Goal: Check status: Check status

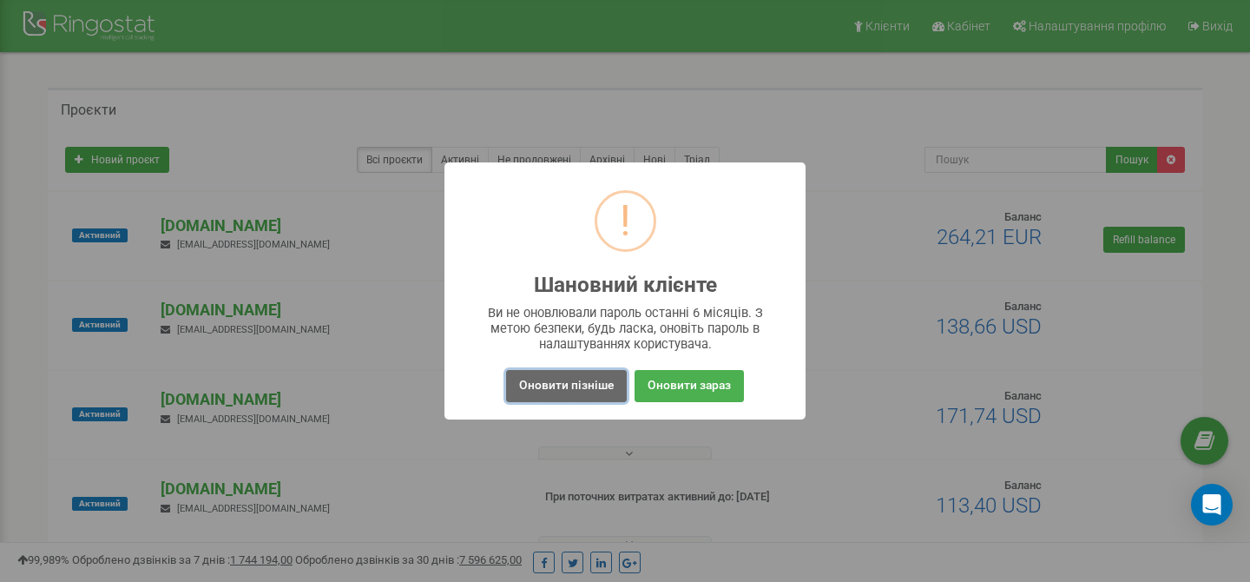
click at [576, 378] on button "Оновити пізніше" at bounding box center [566, 386] width 121 height 32
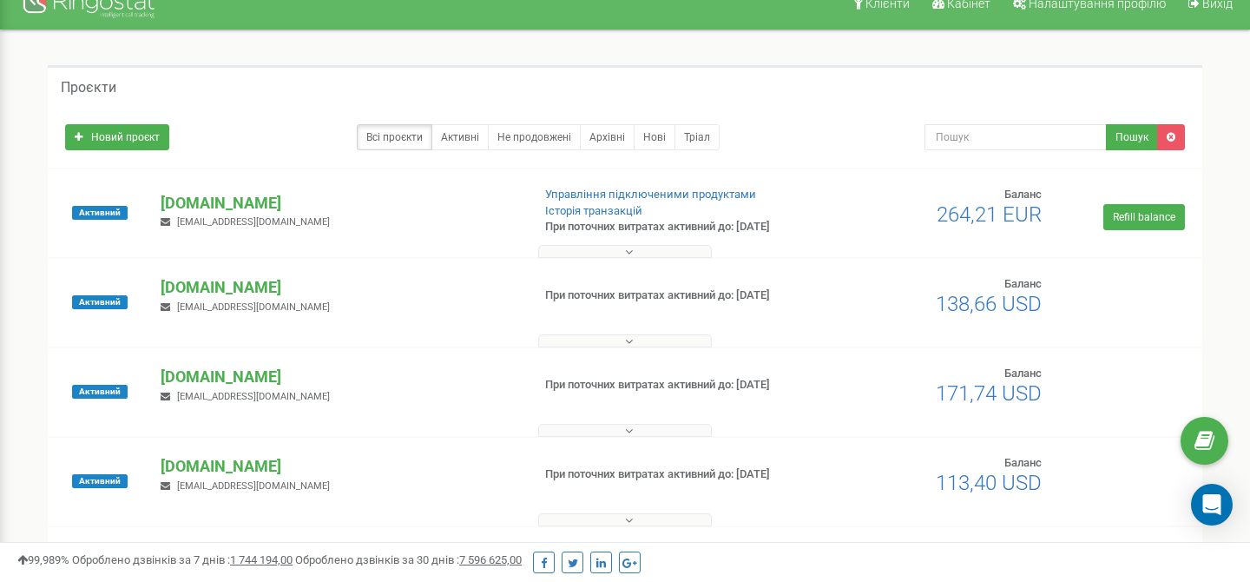
scroll to position [36, 0]
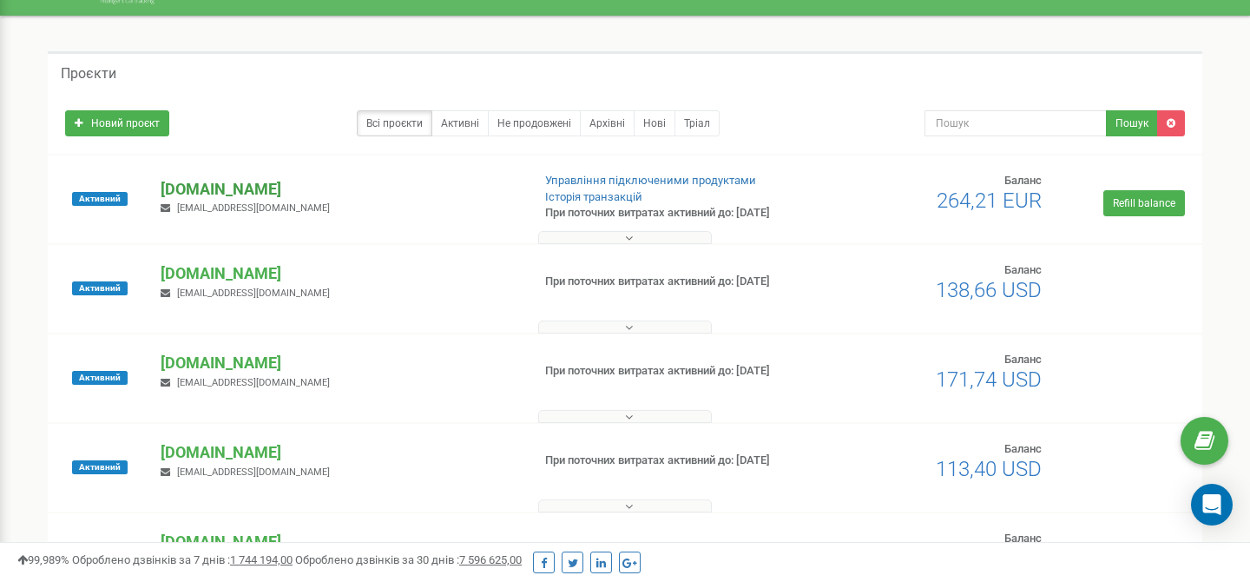
click at [179, 185] on p "[DOMAIN_NAME]" at bounding box center [339, 189] width 356 height 23
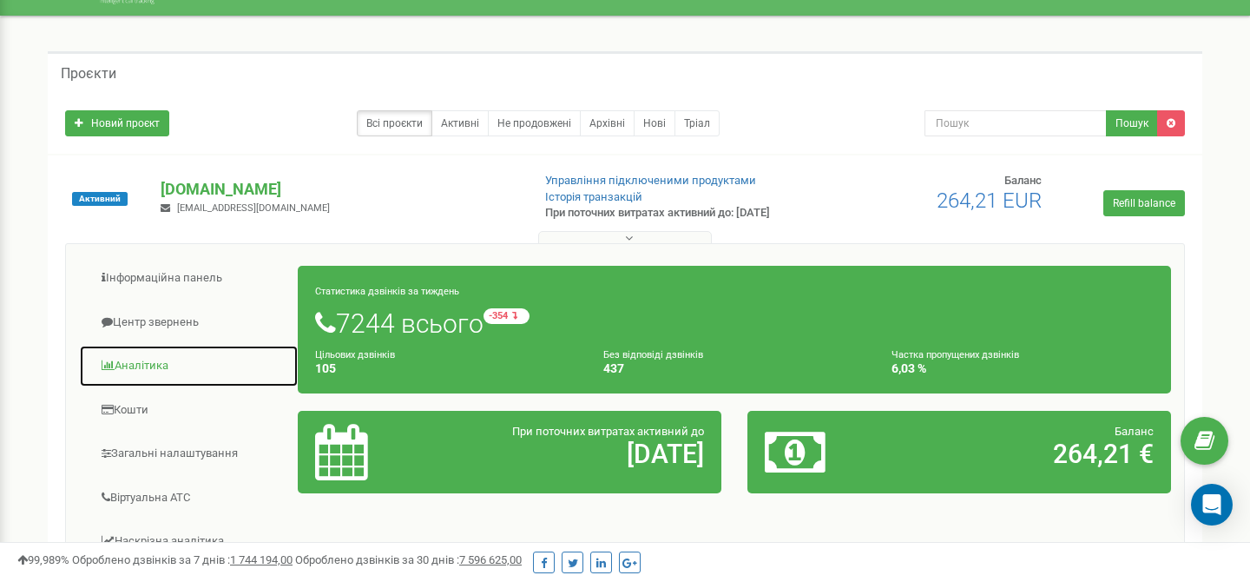
click at [153, 363] on link "Аналiтика" at bounding box center [189, 366] width 220 height 43
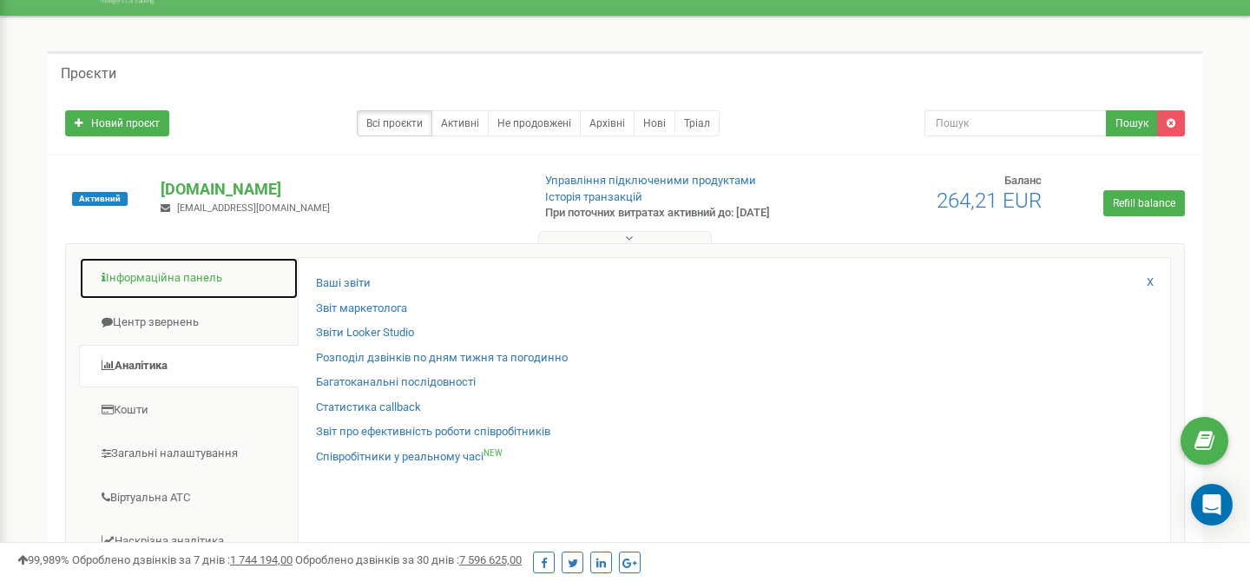
click at [183, 274] on link "Інформаційна панель" at bounding box center [189, 278] width 220 height 43
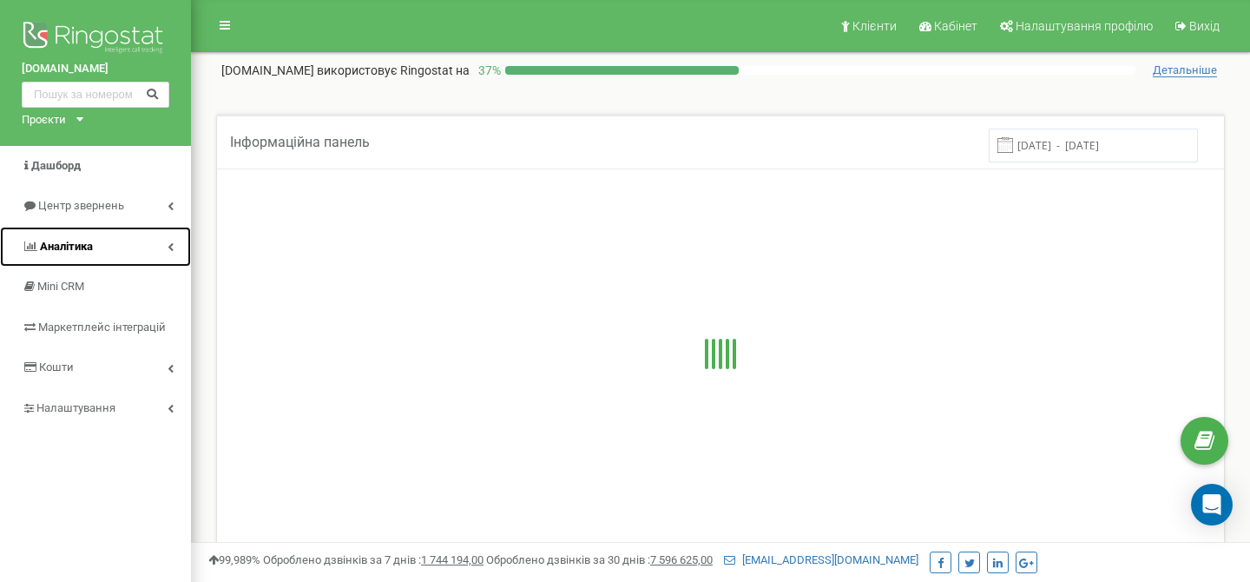
click at [113, 247] on link "Аналiтика" at bounding box center [95, 247] width 191 height 41
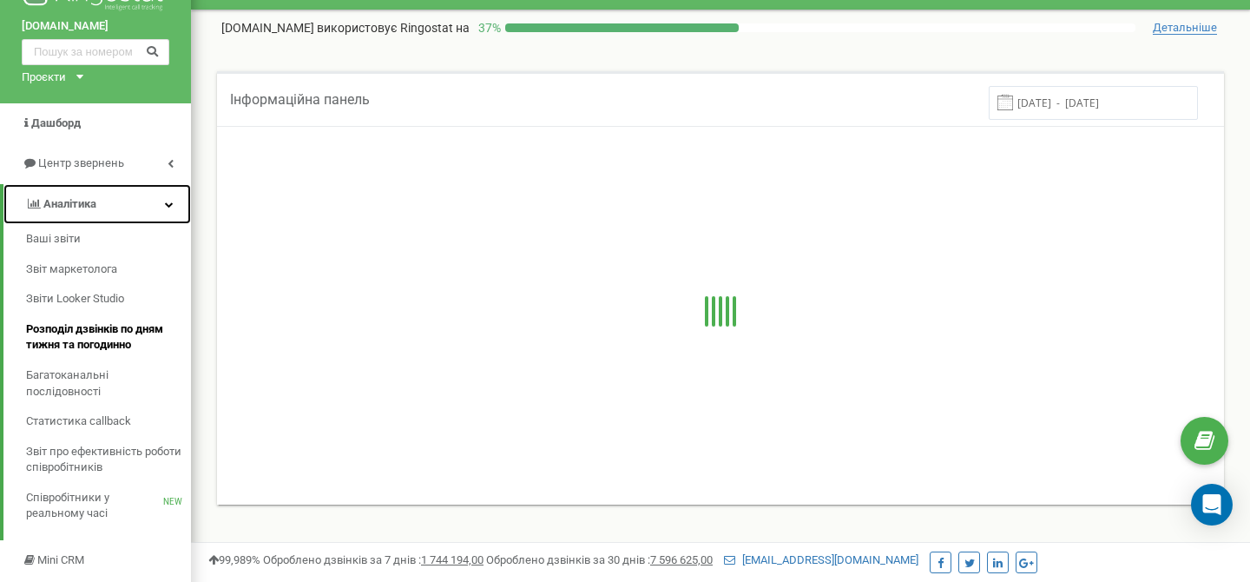
scroll to position [48, 0]
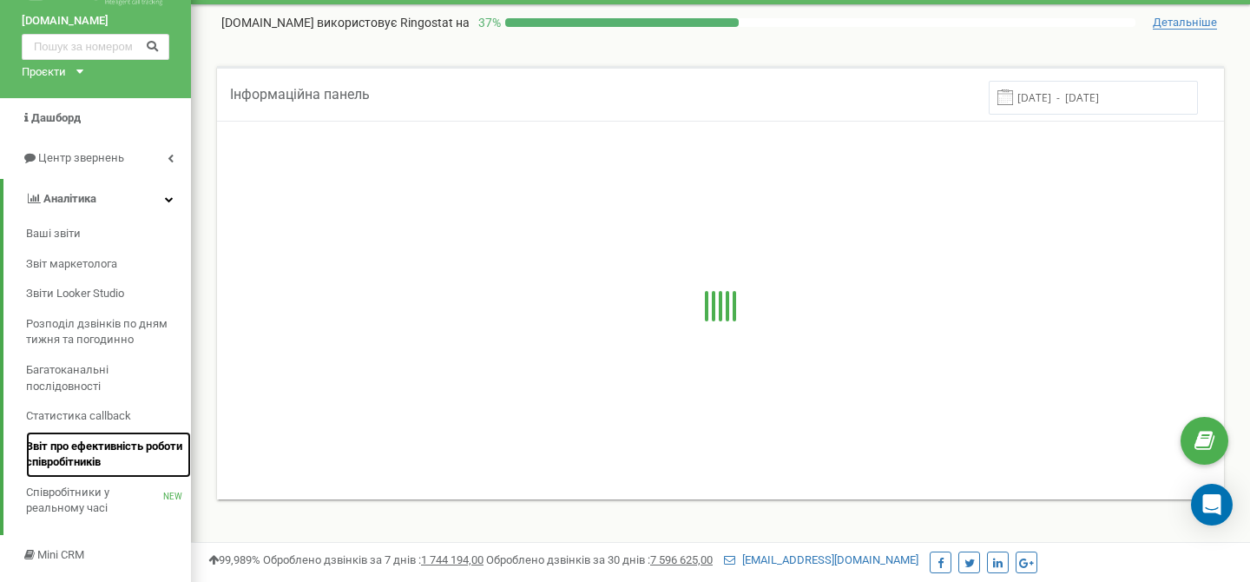
click at [103, 448] on span "Звіт про ефективність роботи співробітників" at bounding box center [104, 454] width 156 height 32
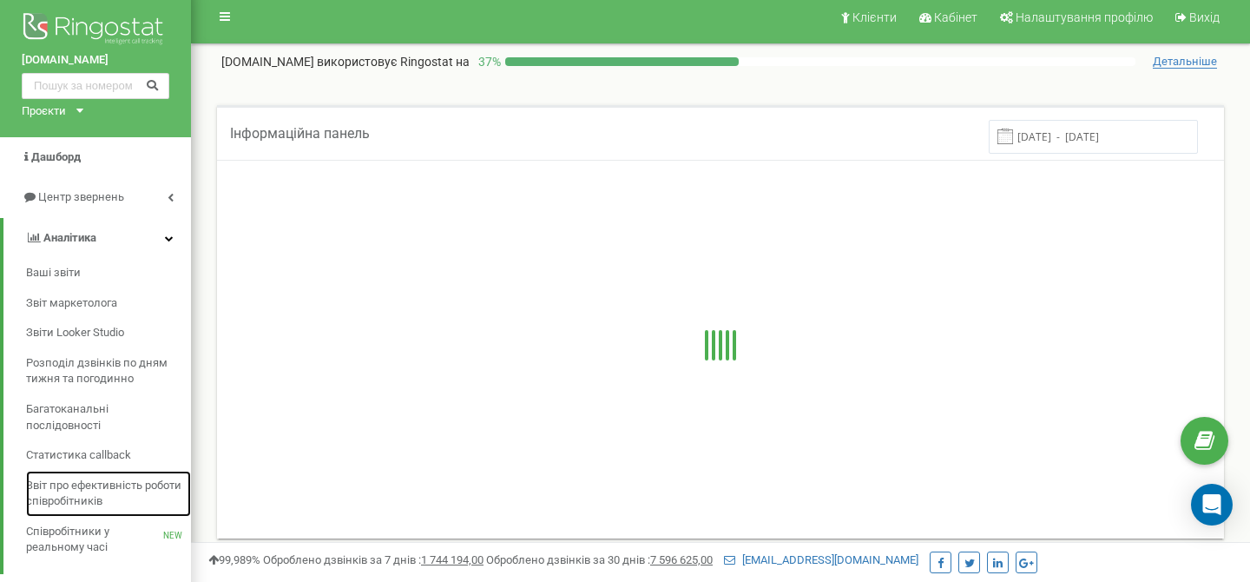
scroll to position [0, 0]
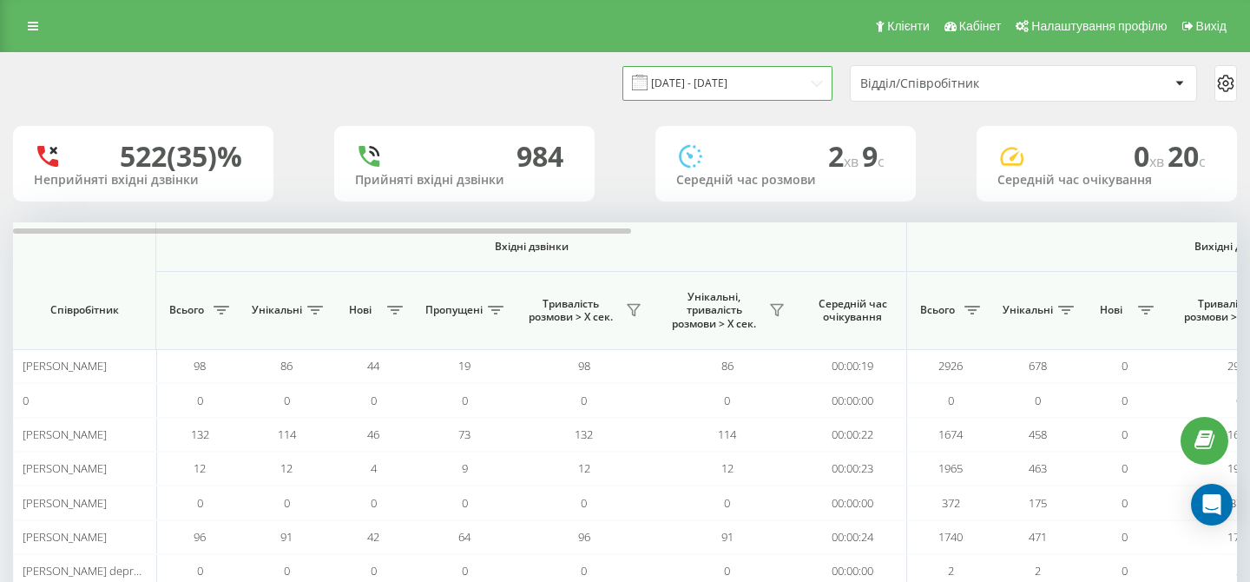
click at [747, 81] on input "21.08.2025 - 21.09.2025" at bounding box center [727, 83] width 210 height 34
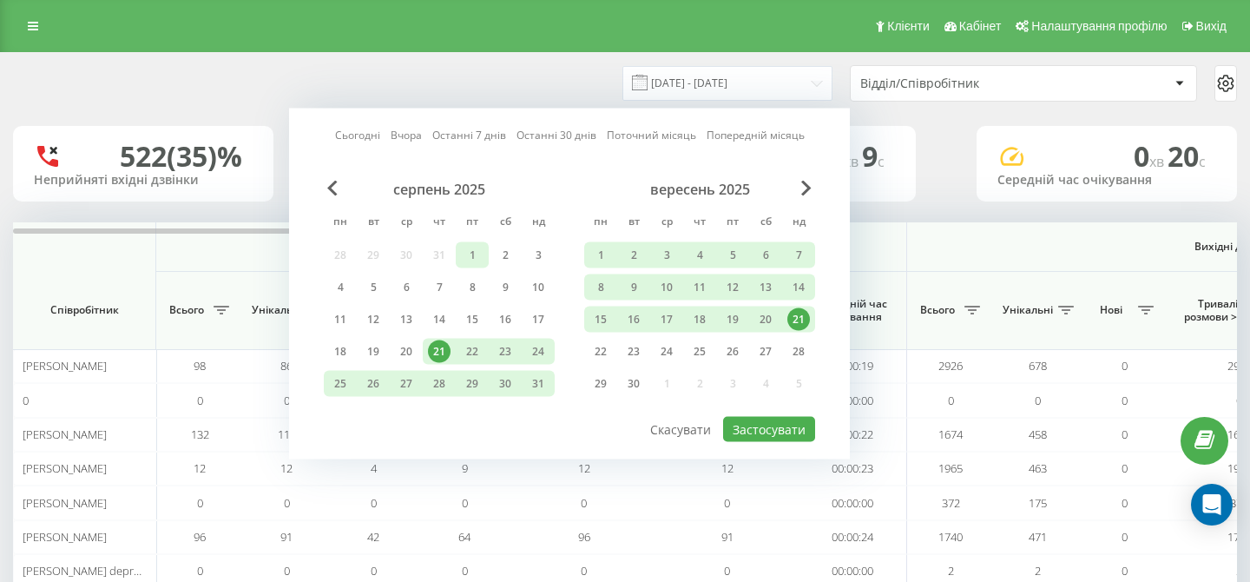
click at [474, 255] on div "1" at bounding box center [472, 255] width 23 height 23
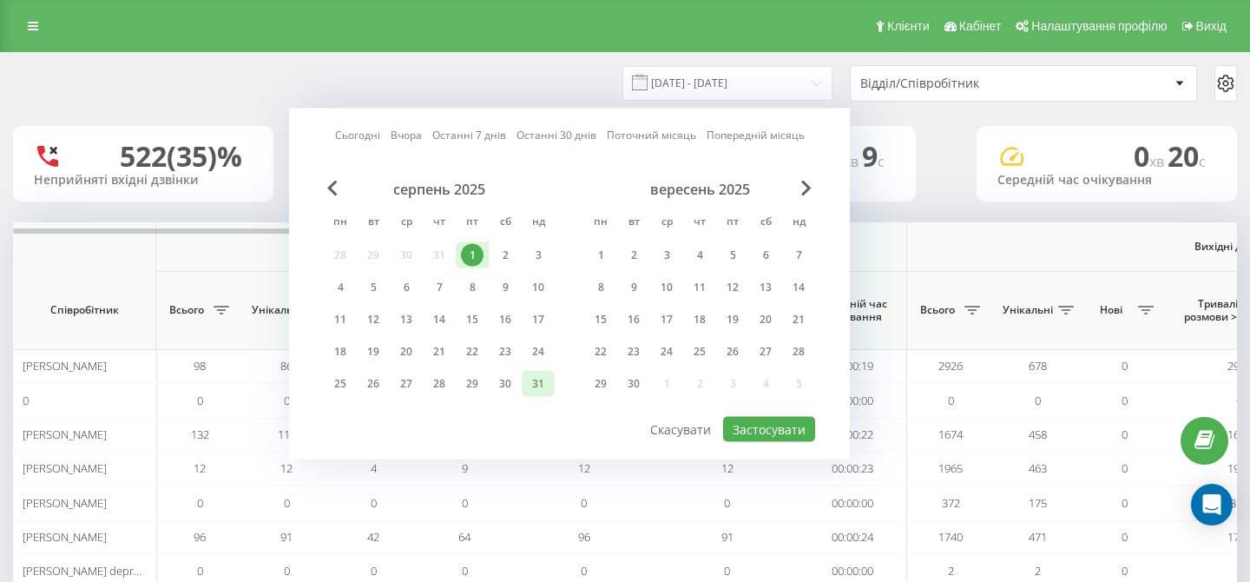
click at [530, 378] on div "31" at bounding box center [538, 383] width 23 height 23
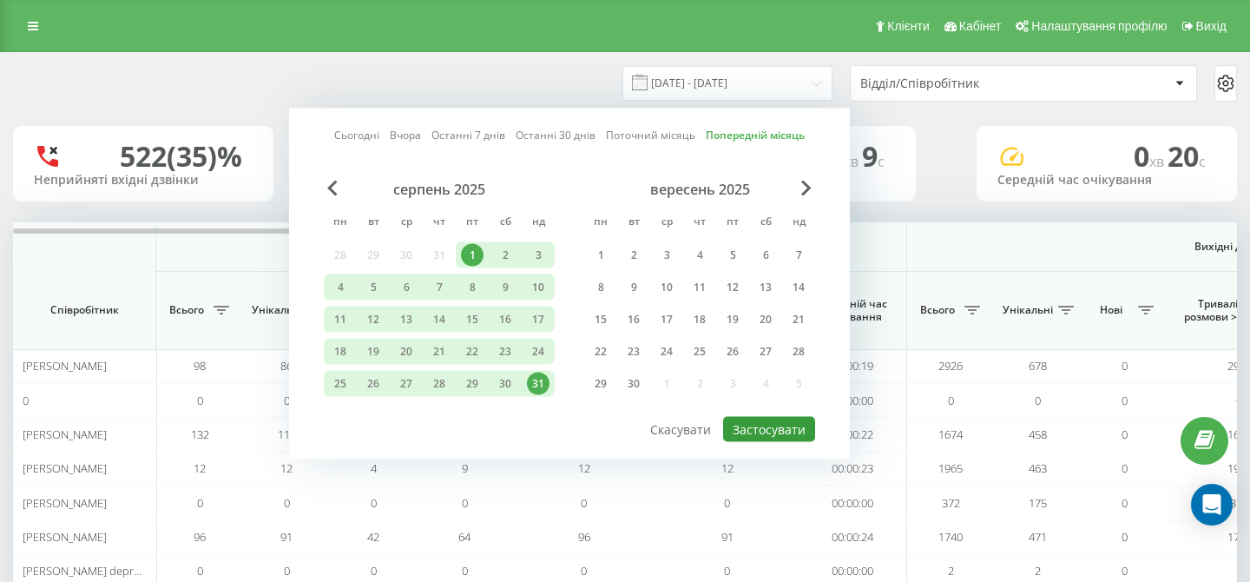
click at [773, 434] on button "Застосувати" at bounding box center [769, 429] width 92 height 25
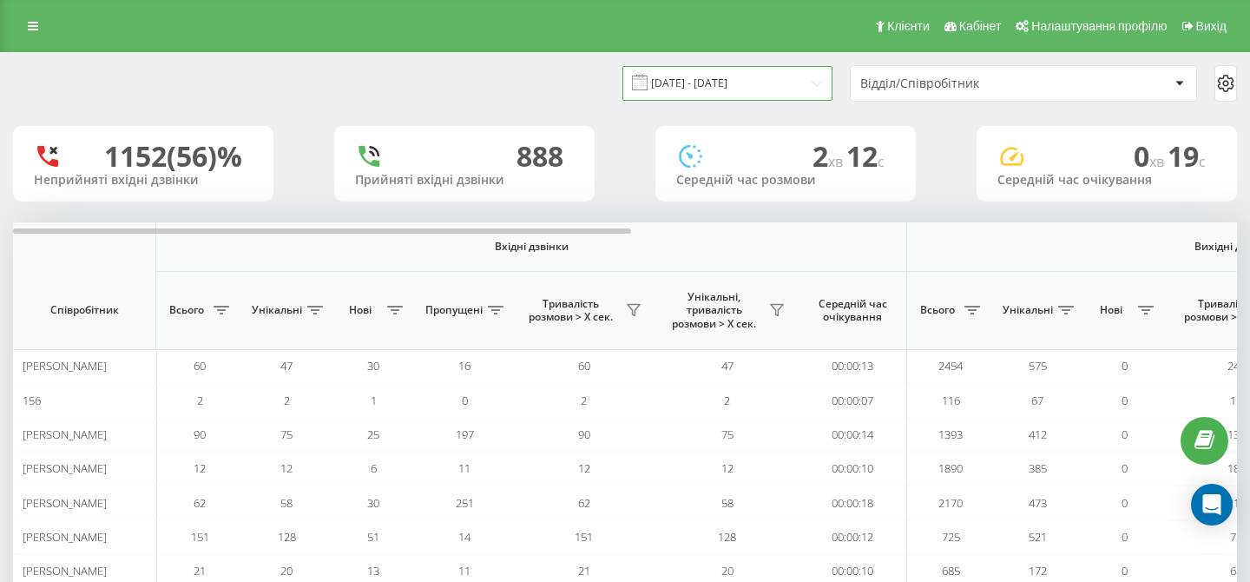
click at [761, 76] on input "01.08.2025 - 31.08.2025" at bounding box center [727, 83] width 210 height 34
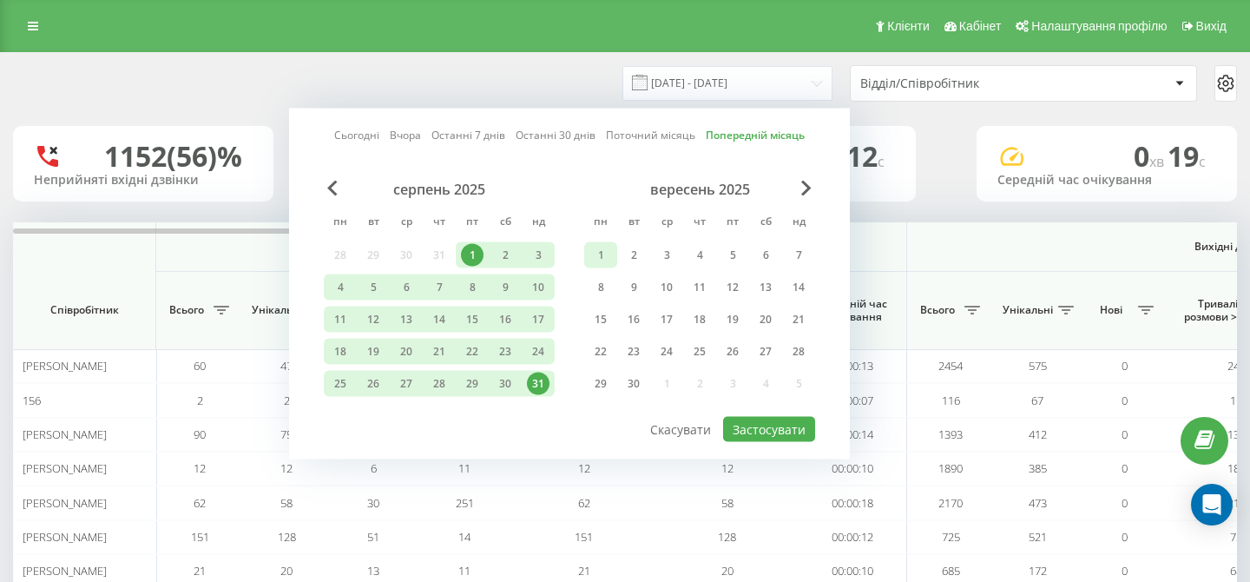
click at [603, 249] on div "1" at bounding box center [600, 255] width 23 height 23
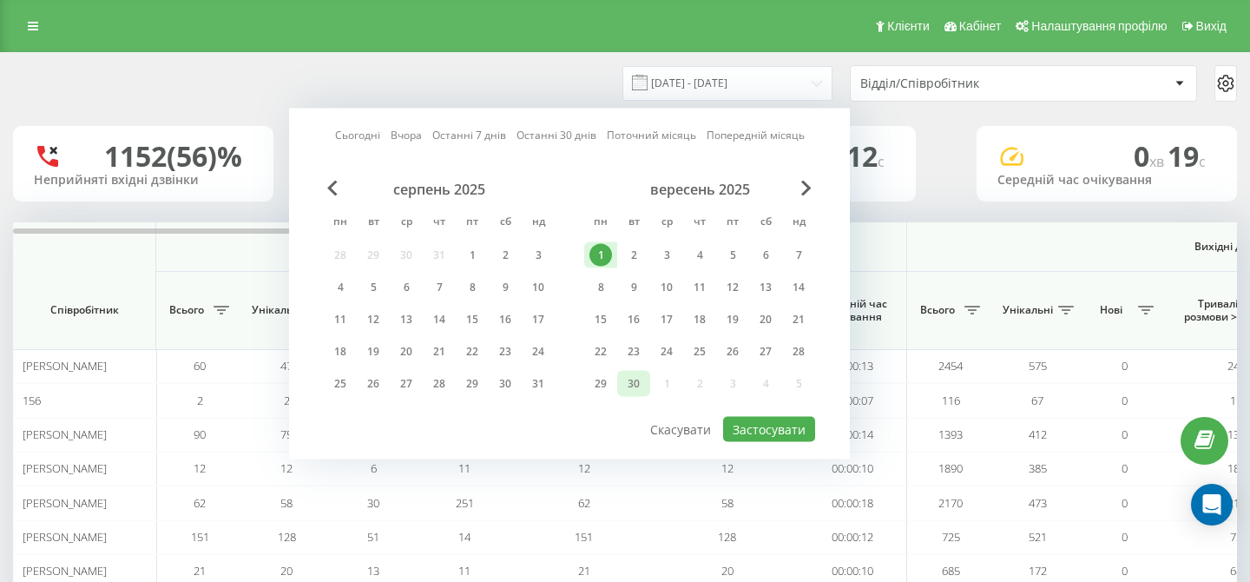
click at [635, 383] on div "30" at bounding box center [633, 383] width 23 height 23
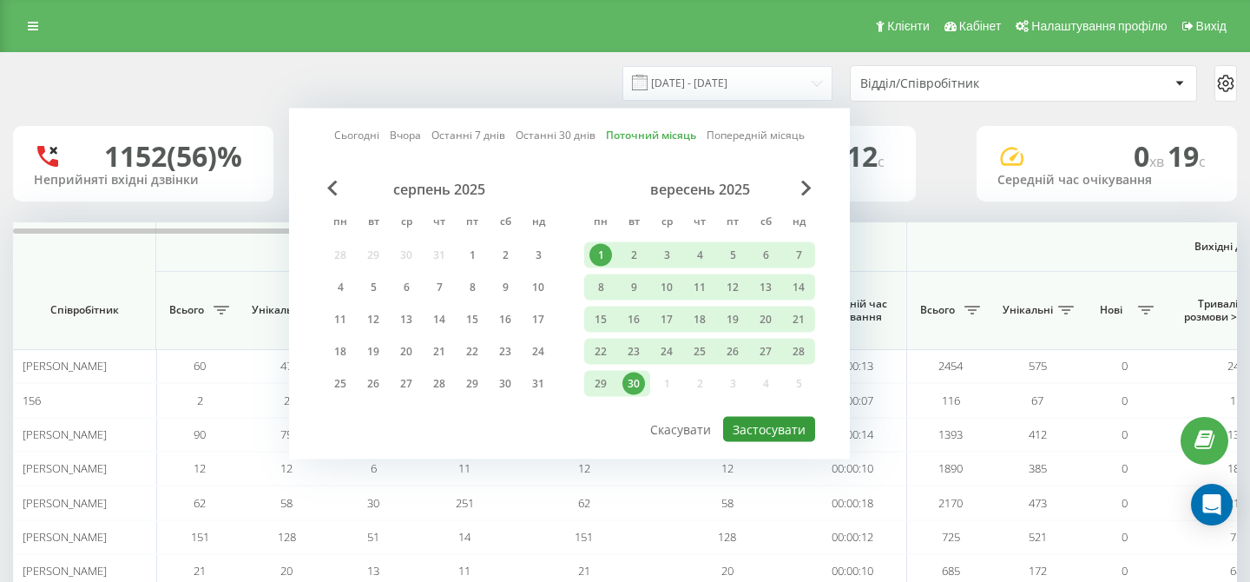
click at [753, 432] on button "Застосувати" at bounding box center [769, 429] width 92 height 25
type input "01.09.2025 - 30.09.2025"
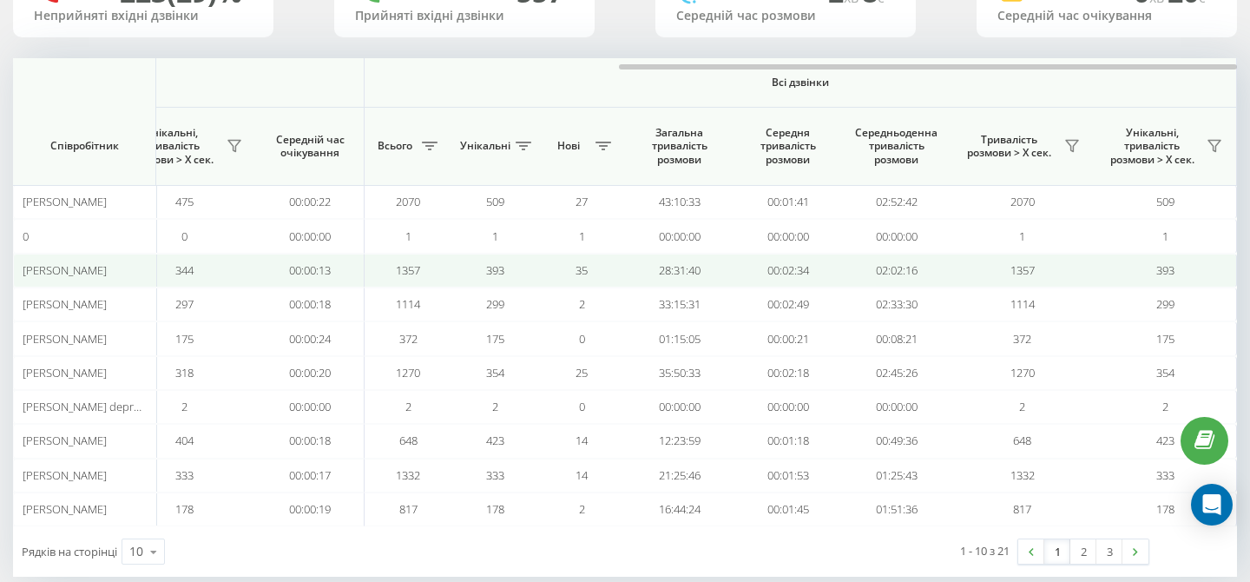
scroll to position [194, 0]
